Goal: Task Accomplishment & Management: Use online tool/utility

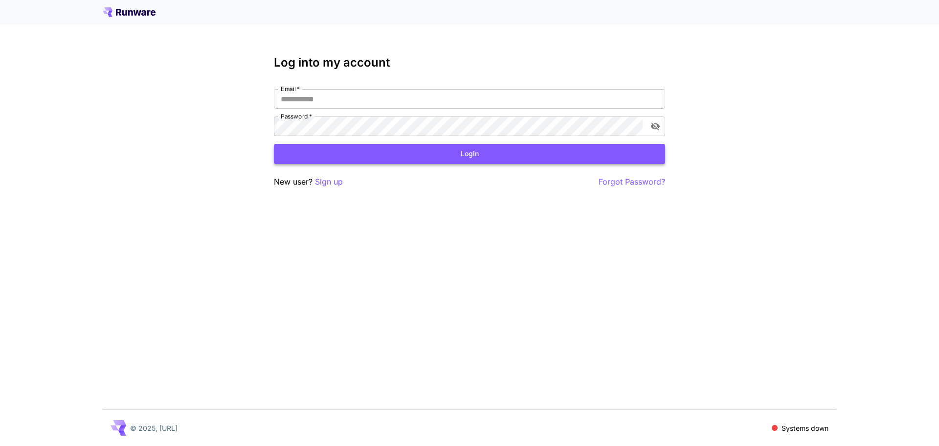
type input "**********"
click at [403, 156] on button "Login" at bounding box center [469, 154] width 391 height 20
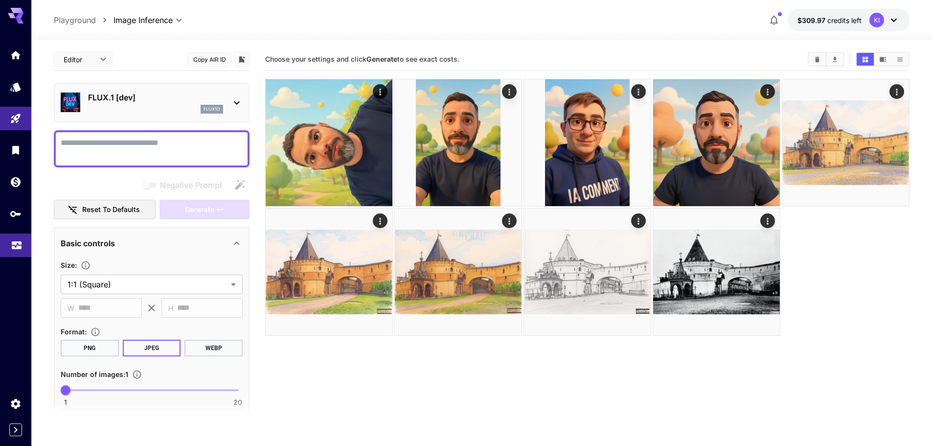
click at [13, 237] on icon "Usage" at bounding box center [17, 242] width 12 height 12
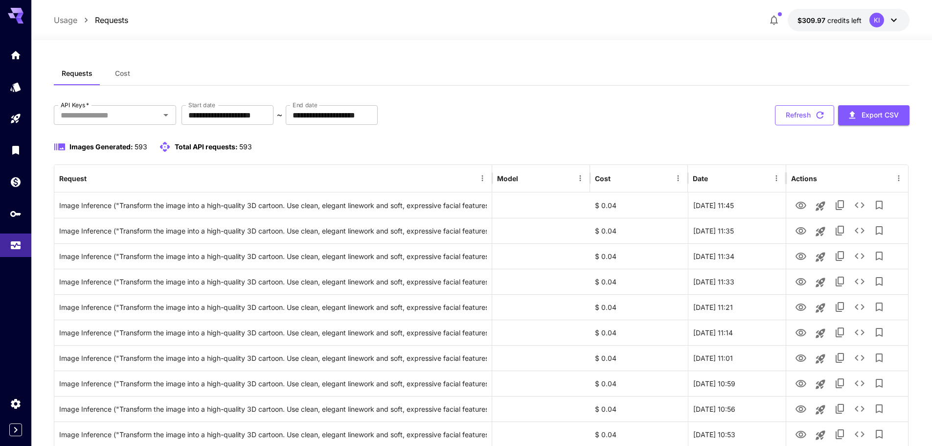
click at [815, 114] on icon "button" at bounding box center [820, 115] width 11 height 11
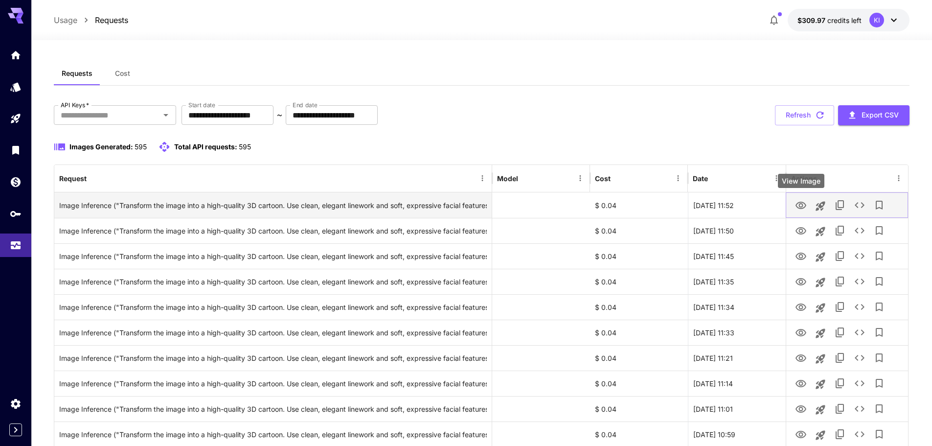
click at [795, 206] on icon "View Image" at bounding box center [801, 206] width 12 height 12
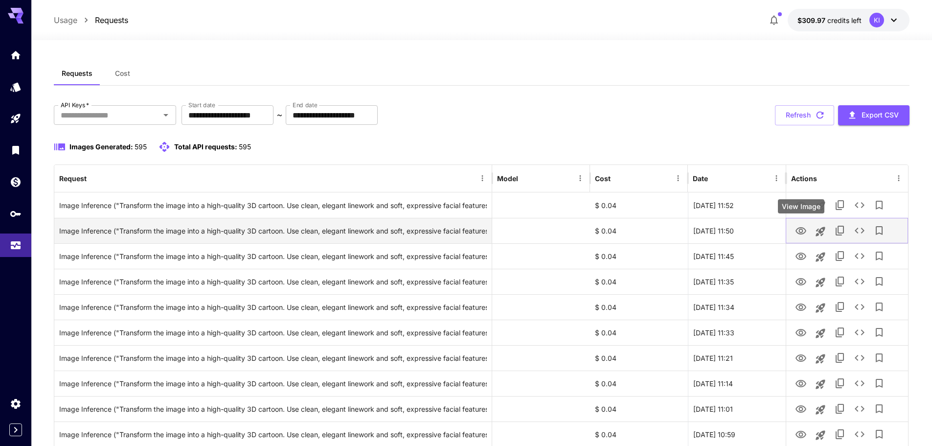
click at [800, 228] on icon "View Image" at bounding box center [800, 230] width 11 height 7
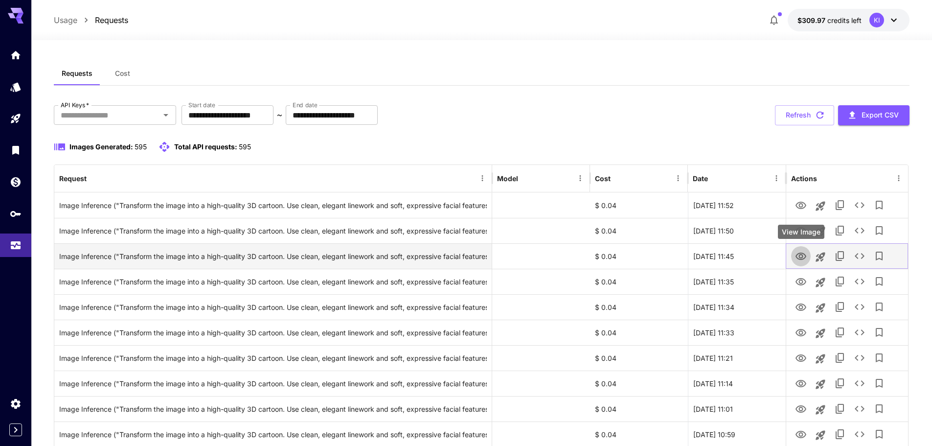
click at [805, 254] on icon "View Image" at bounding box center [800, 255] width 11 height 7
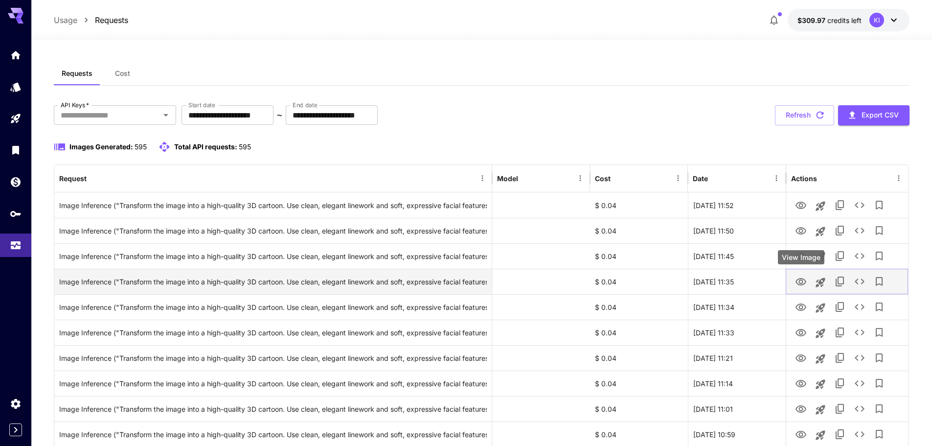
click at [804, 279] on icon "View Image" at bounding box center [800, 281] width 11 height 7
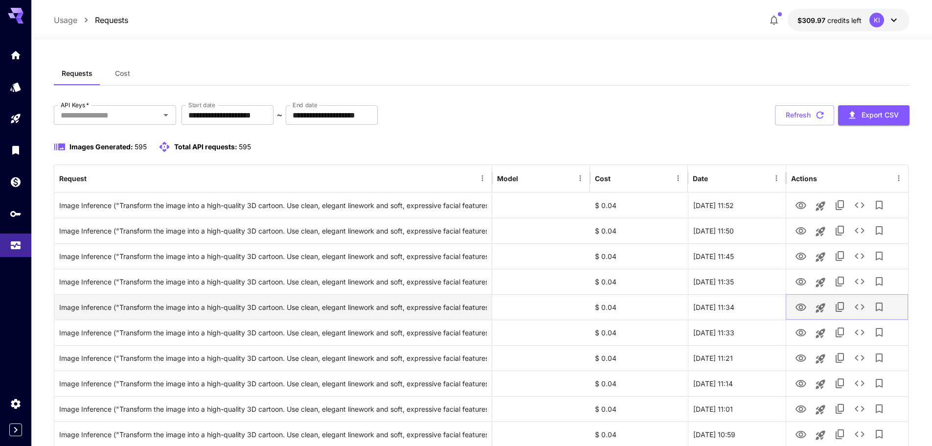
click at [799, 309] on icon "View Image" at bounding box center [800, 306] width 11 height 7
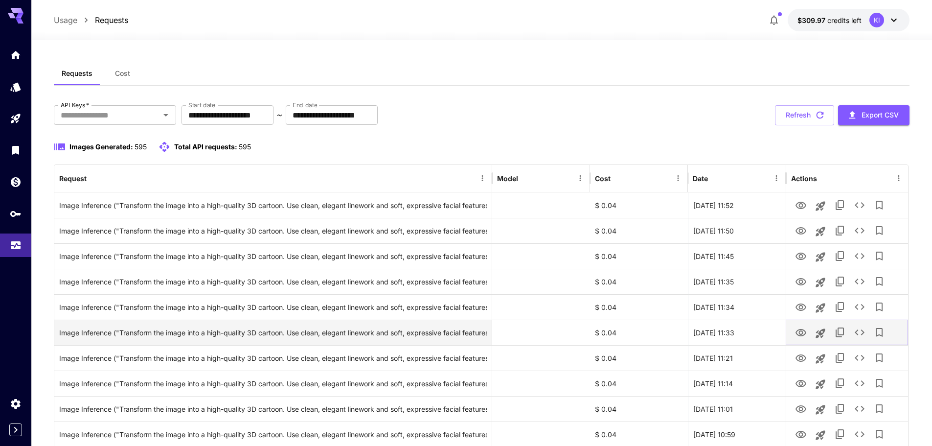
click at [800, 335] on icon "View Image" at bounding box center [800, 332] width 11 height 7
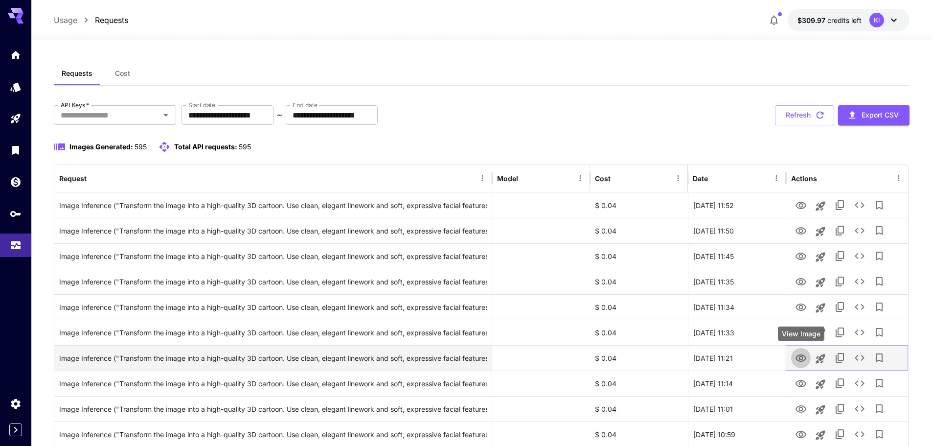
click at [800, 357] on icon "View Image" at bounding box center [800, 357] width 11 height 7
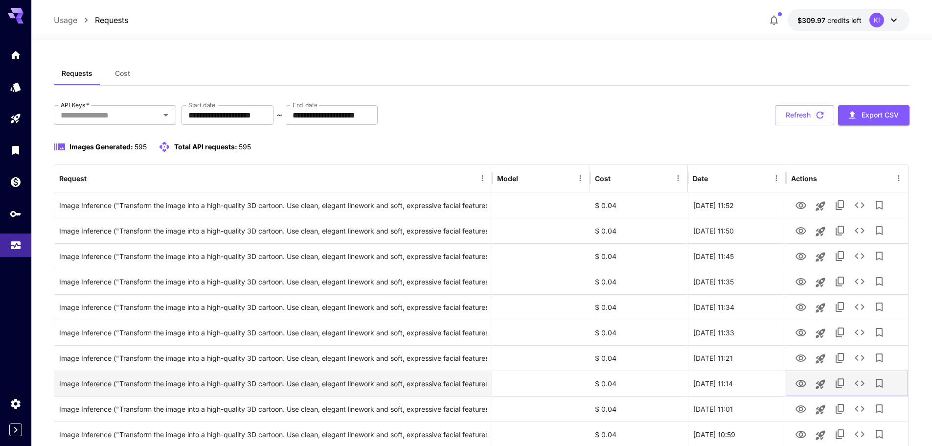
click at [797, 383] on icon "View Image" at bounding box center [801, 384] width 12 height 12
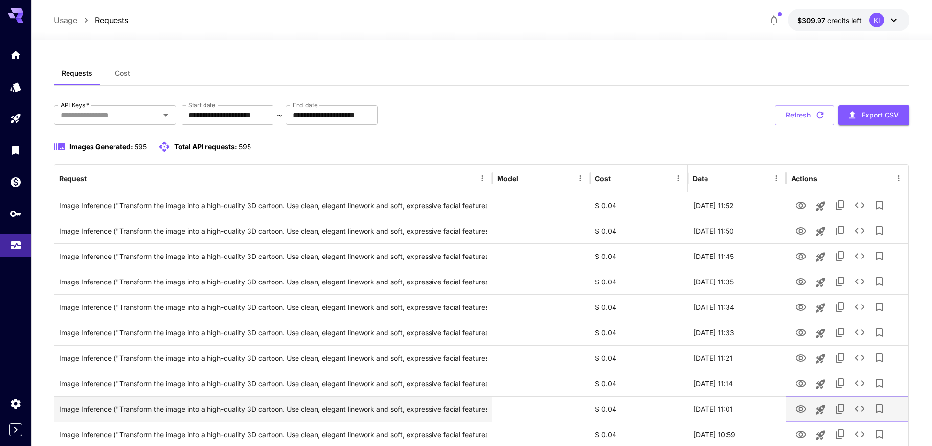
click at [799, 409] on icon "View Image" at bounding box center [801, 409] width 12 height 12
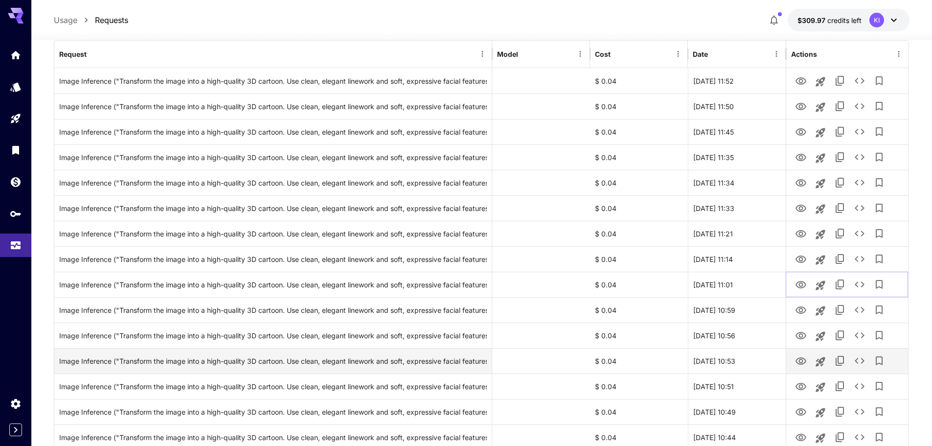
scroll to position [147, 0]
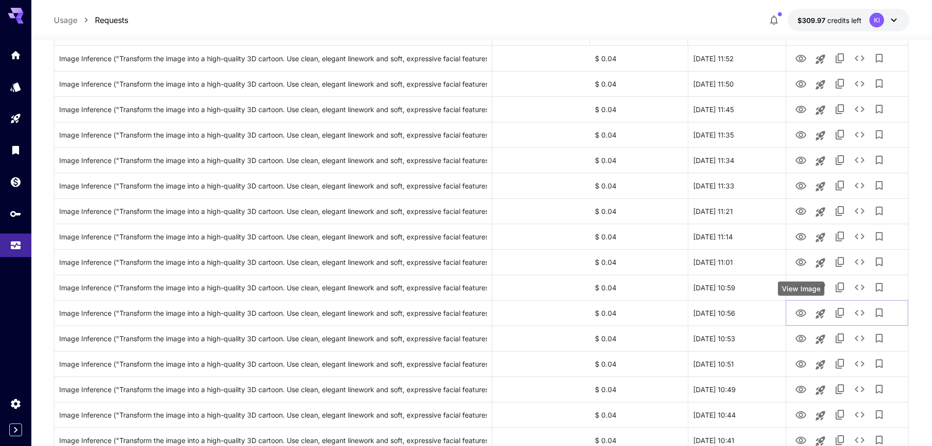
click at [800, 287] on div "View Image" at bounding box center [801, 288] width 46 height 14
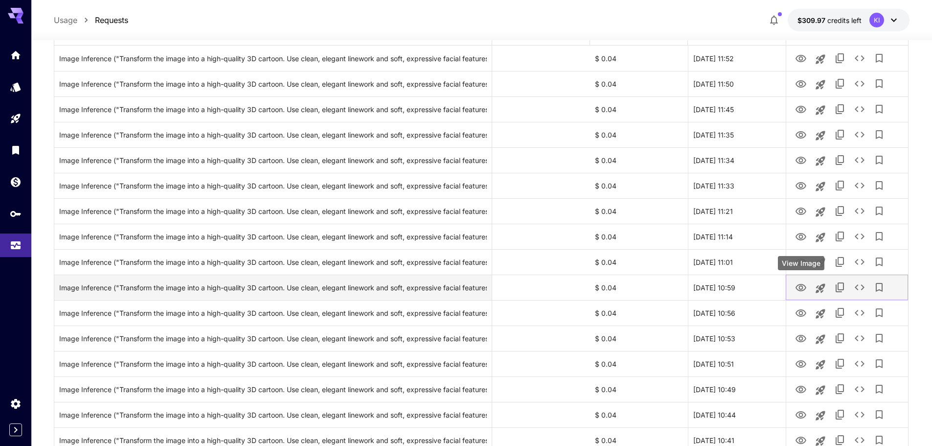
click at [799, 287] on icon "View Image" at bounding box center [800, 287] width 11 height 7
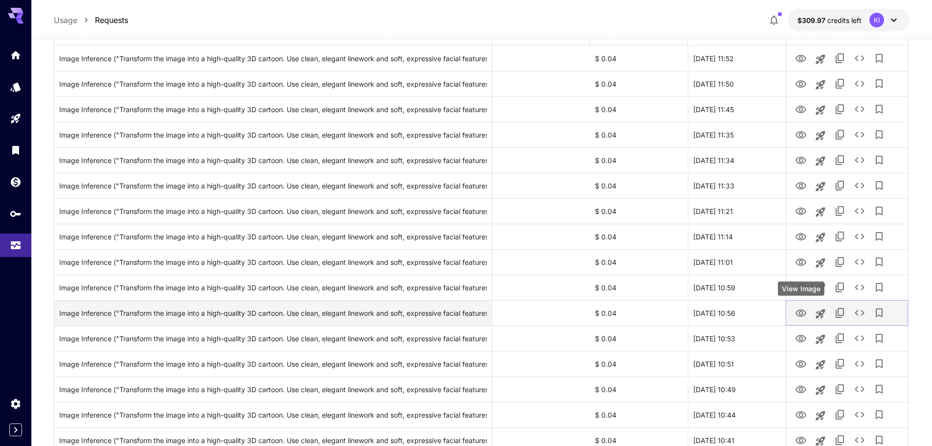
click at [802, 310] on icon "View Image" at bounding box center [800, 312] width 11 height 7
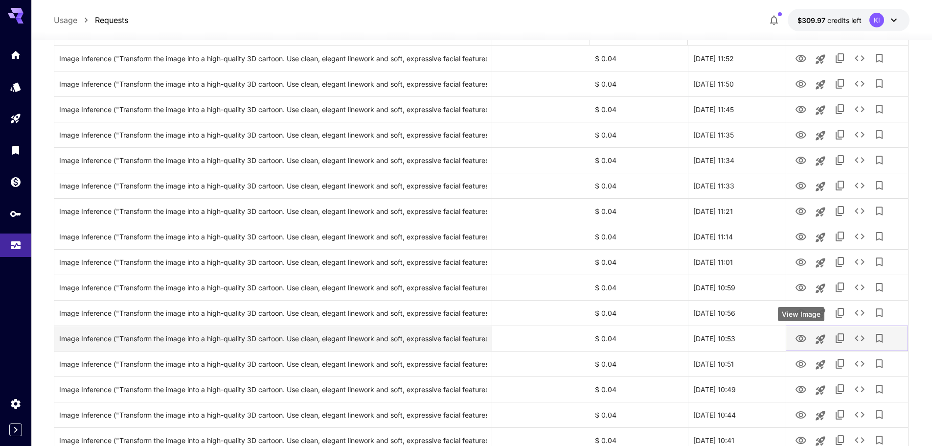
click at [804, 337] on icon "View Image" at bounding box center [801, 339] width 12 height 12
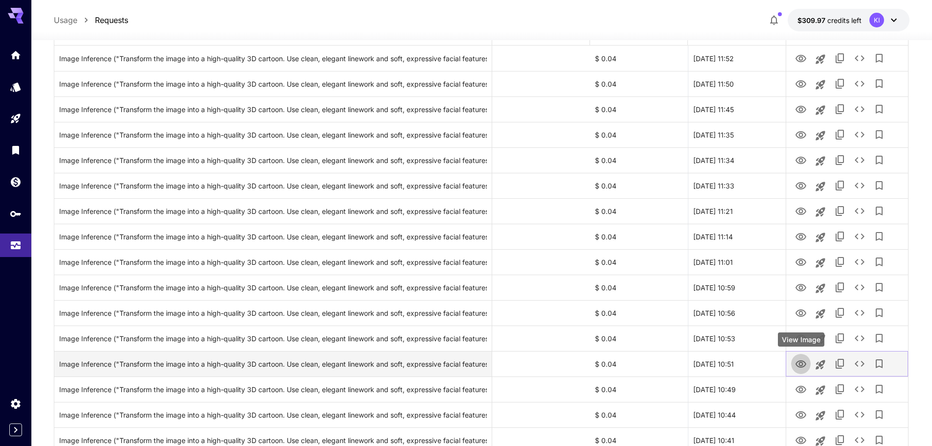
click at [801, 366] on icon "View Image" at bounding box center [801, 364] width 12 height 12
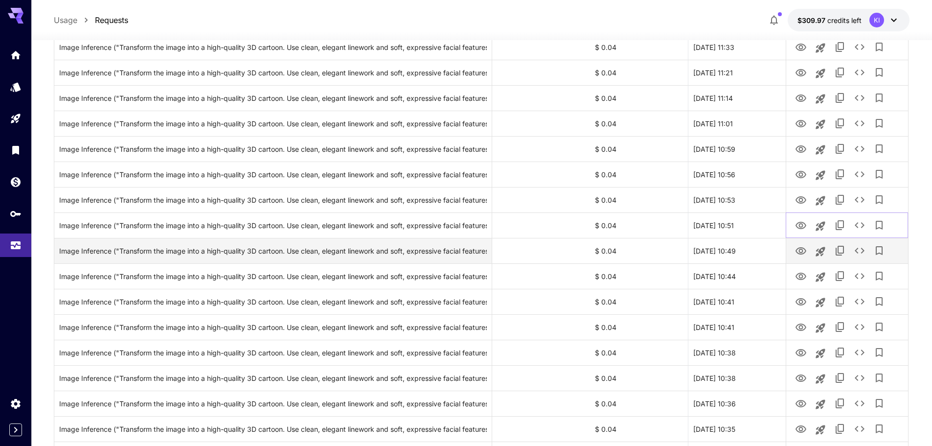
scroll to position [294, 0]
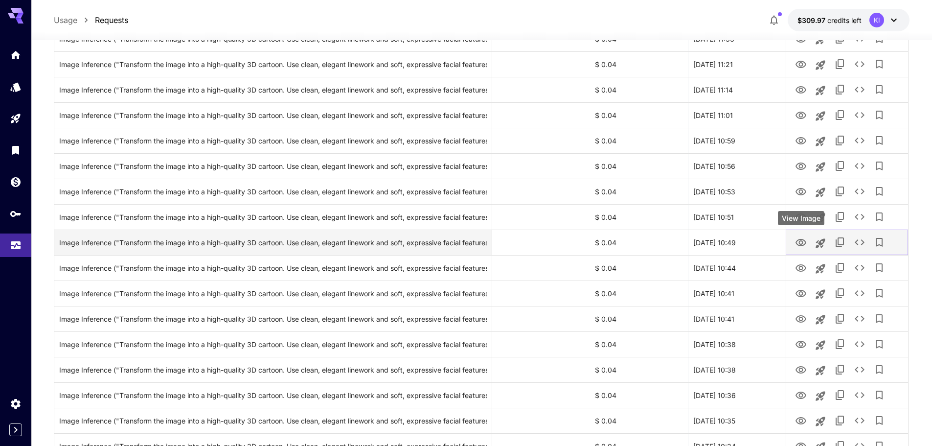
click at [799, 242] on icon "View Image" at bounding box center [800, 242] width 11 height 7
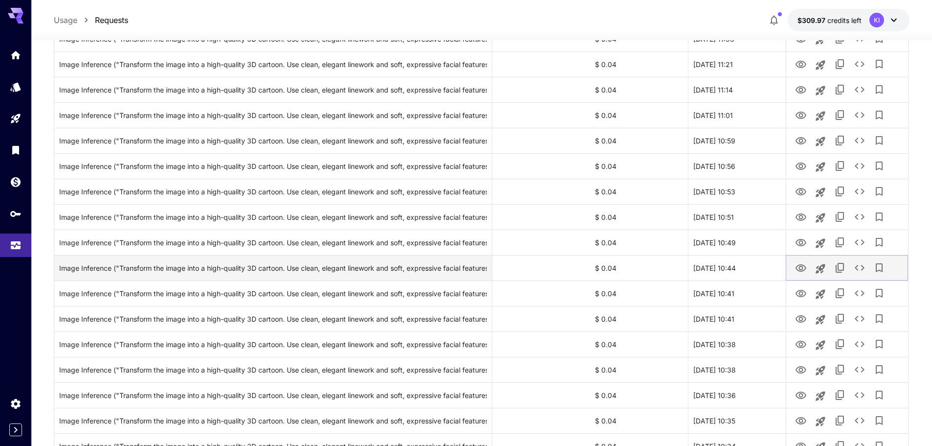
click at [798, 269] on icon "View Image" at bounding box center [801, 268] width 12 height 12
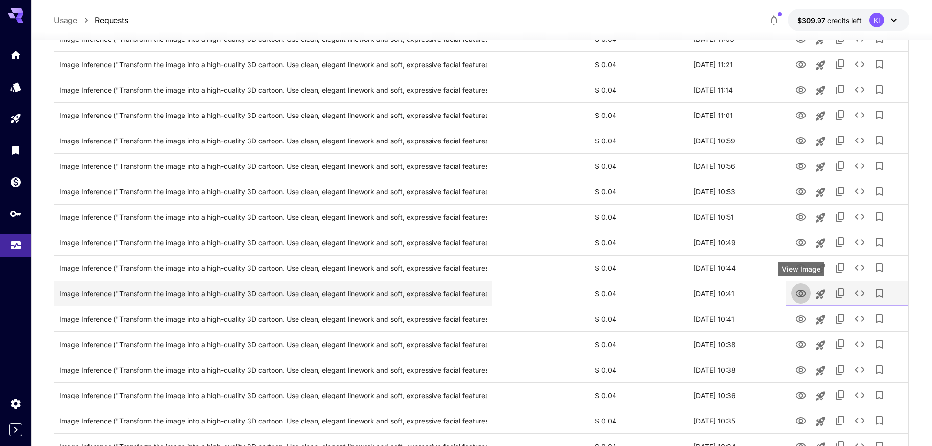
click at [800, 296] on icon "View Image" at bounding box center [800, 293] width 11 height 7
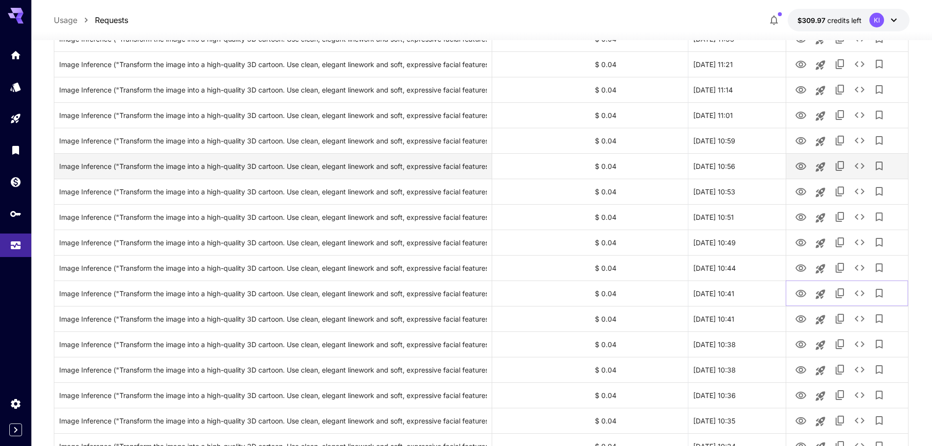
scroll to position [0, 0]
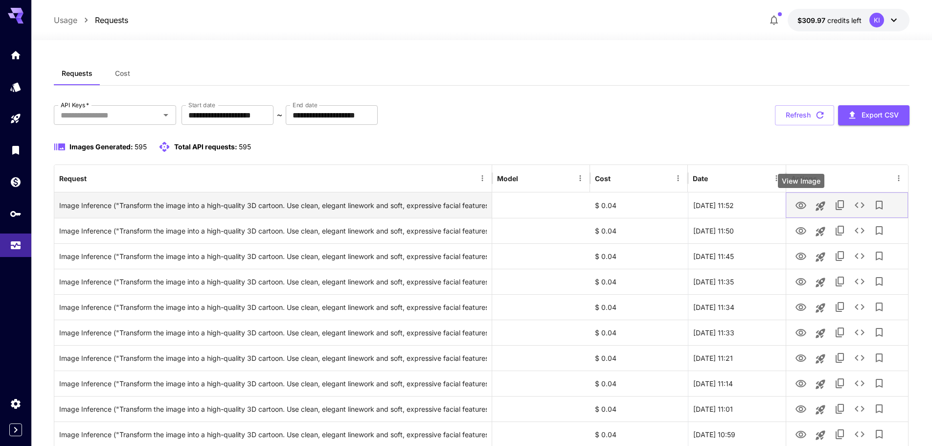
click at [797, 210] on icon "View Image" at bounding box center [801, 206] width 12 height 12
